Goal: Information Seeking & Learning: Learn about a topic

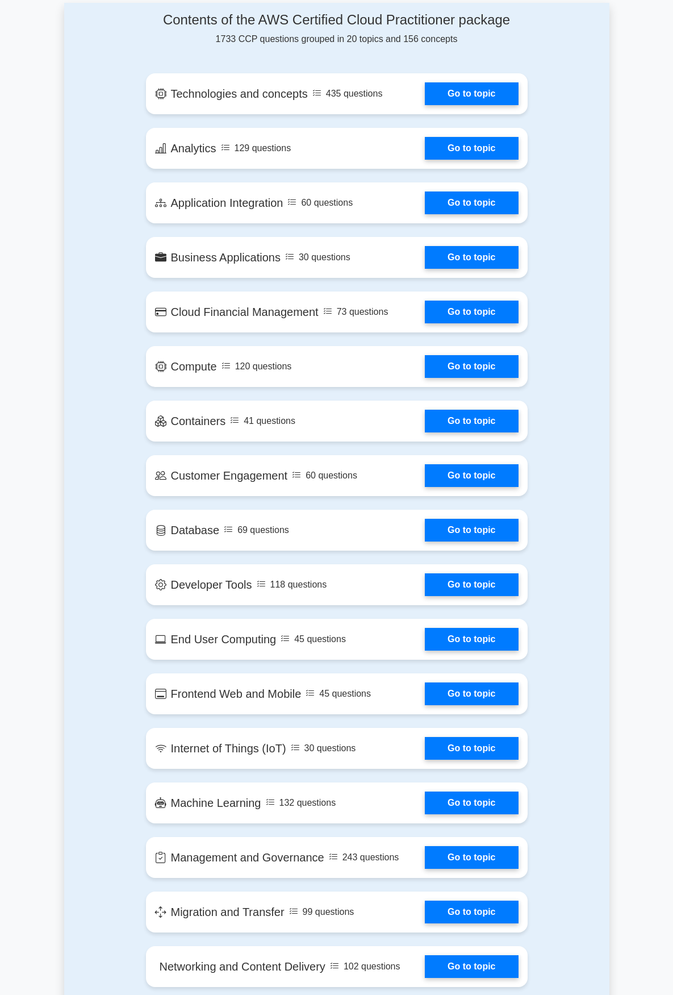
scroll to position [454, 0]
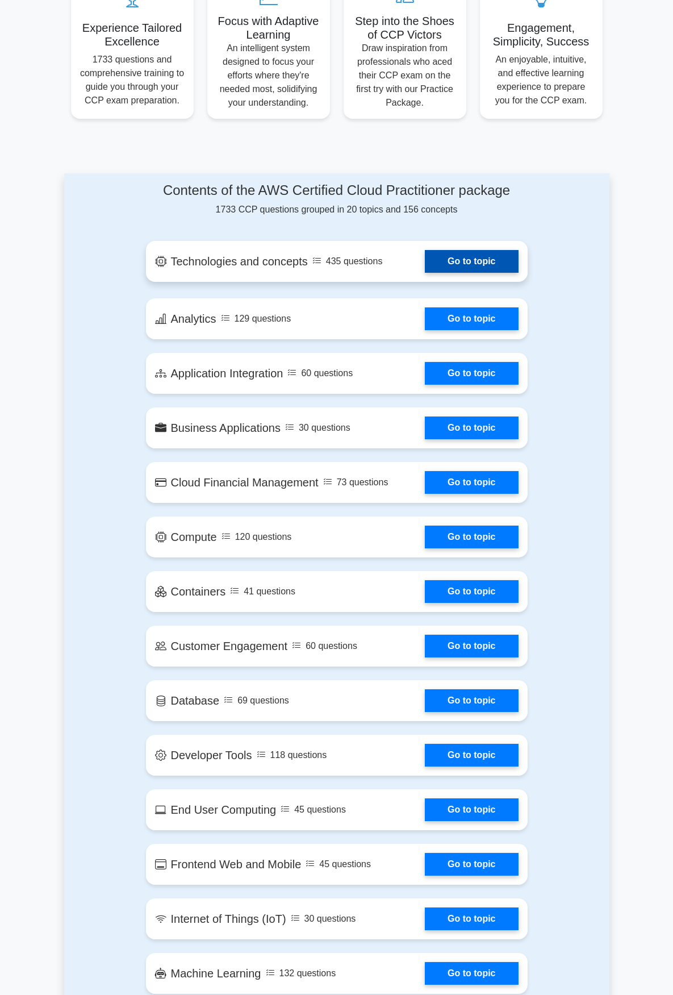
click at [425, 250] on link "Go to topic" at bounding box center [471, 261] width 93 height 23
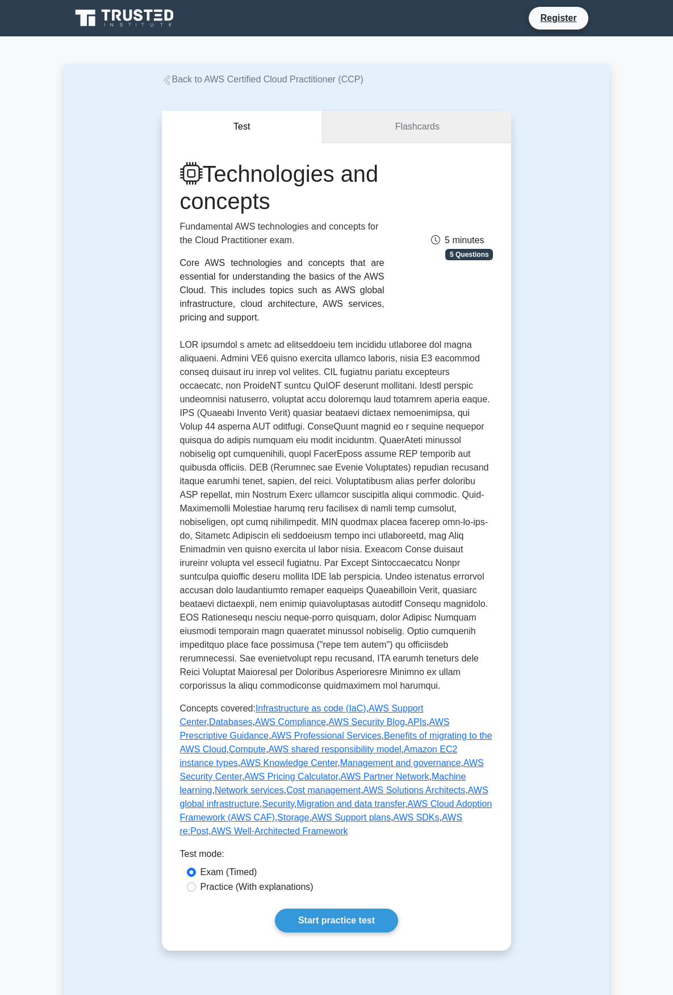
click at [457, 128] on link "Flashcards" at bounding box center [417, 127] width 189 height 32
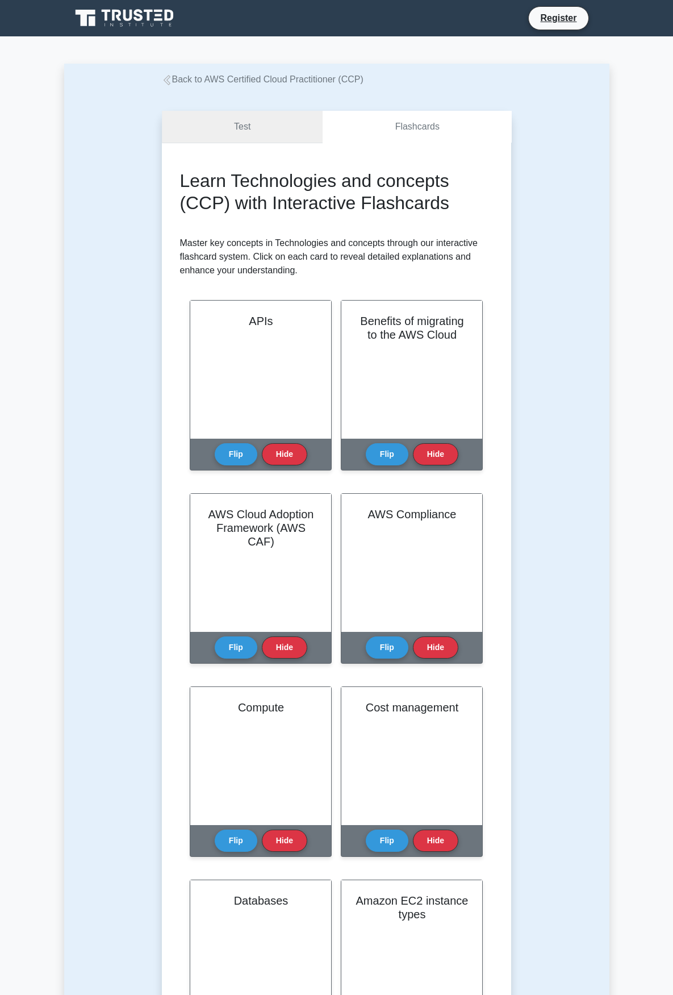
click at [267, 132] on link "Test" at bounding box center [242, 127] width 161 height 32
